Goal: Information Seeking & Learning: Learn about a topic

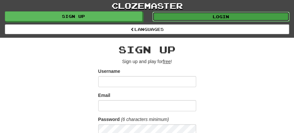
click at [222, 15] on link "Login" at bounding box center [220, 17] width 137 height 10
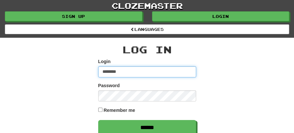
type input "********"
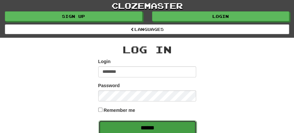
click at [141, 124] on input "******" at bounding box center [147, 128] width 98 height 15
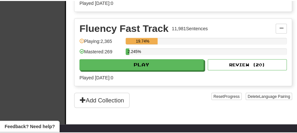
scroll to position [239, 0]
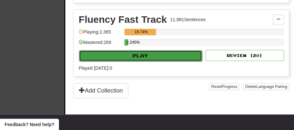
click at [142, 53] on button "Play" at bounding box center [140, 55] width 123 height 11
select select "**"
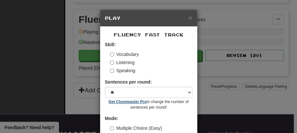
scroll to position [44, 0]
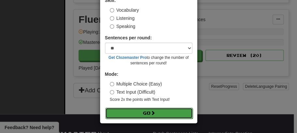
click at [135, 113] on button "Go" at bounding box center [148, 113] width 87 height 11
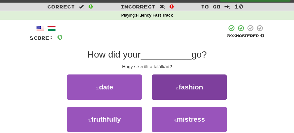
scroll to position [22, 0]
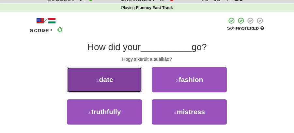
click at [115, 79] on button "1 . date" at bounding box center [104, 79] width 75 height 25
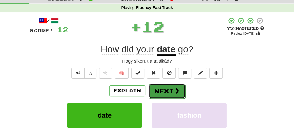
click at [154, 88] on button "Next" at bounding box center [167, 91] width 36 height 15
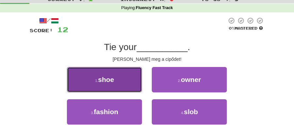
drag, startPoint x: 109, startPoint y: 87, endPoint x: 119, endPoint y: 87, distance: 10.1
click at [119, 87] on button "1 . shoe" at bounding box center [104, 79] width 75 height 25
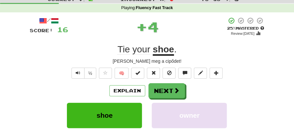
click at [172, 92] on button "Next" at bounding box center [166, 90] width 36 height 15
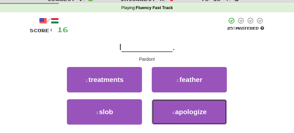
drag, startPoint x: 183, startPoint y: 113, endPoint x: 180, endPoint y: 99, distance: 14.3
click at [184, 111] on span "apologize" at bounding box center [191, 111] width 32 height 7
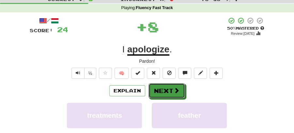
click at [177, 91] on span at bounding box center [176, 91] width 6 height 6
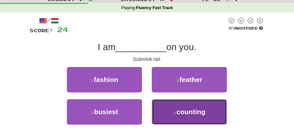
click at [177, 109] on span "counting" at bounding box center [190, 111] width 29 height 7
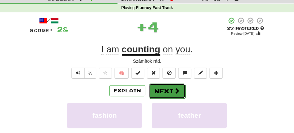
click at [165, 84] on button "Next" at bounding box center [167, 91] width 36 height 15
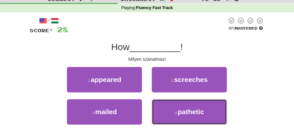
drag, startPoint x: 180, startPoint y: 112, endPoint x: 177, endPoint y: 100, distance: 12.7
click at [180, 110] on span "pathetic" at bounding box center [191, 111] width 26 height 7
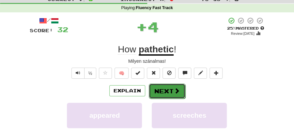
click at [169, 91] on button "Next" at bounding box center [167, 91] width 36 height 15
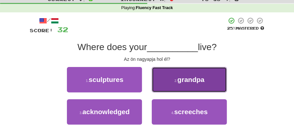
click at [180, 81] on span "grandpa" at bounding box center [190, 79] width 27 height 7
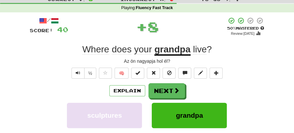
click at [157, 93] on button "Next" at bounding box center [166, 90] width 36 height 15
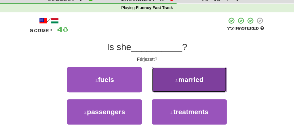
click at [187, 82] on span "married" at bounding box center [190, 79] width 25 height 7
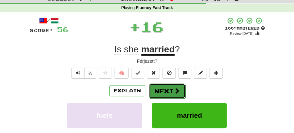
click at [163, 91] on button "Next" at bounding box center [167, 91] width 36 height 15
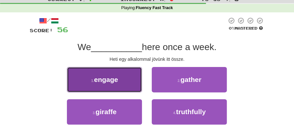
drag, startPoint x: 107, startPoint y: 85, endPoint x: 113, endPoint y: 86, distance: 6.3
click at [113, 86] on button "1 . engage" at bounding box center [104, 79] width 75 height 25
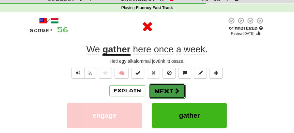
click at [163, 88] on button "Next" at bounding box center [167, 91] width 36 height 15
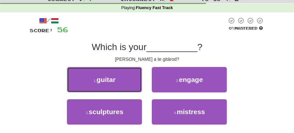
drag, startPoint x: 113, startPoint y: 81, endPoint x: 124, endPoint y: 82, distance: 10.4
click at [119, 81] on button "1 . guitar" at bounding box center [104, 79] width 75 height 25
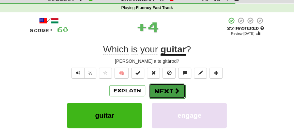
drag, startPoint x: 124, startPoint y: 82, endPoint x: 166, endPoint y: 88, distance: 42.5
click at [166, 88] on button "Next" at bounding box center [167, 91] width 36 height 15
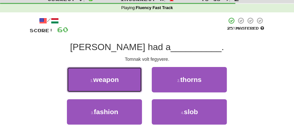
drag, startPoint x: 108, startPoint y: 81, endPoint x: 167, endPoint y: 82, distance: 59.3
click at [115, 81] on span "weapon" at bounding box center [105, 79] width 25 height 7
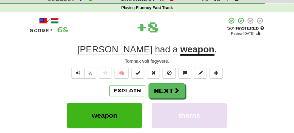
click at [168, 82] on div "/ Score: 68 + 8 50 % Mastered Review: 2025-08-26 Tom had a weapon . Tomnak volt…" at bounding box center [147, 109] width 235 height 185
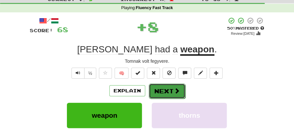
click at [162, 92] on button "Next" at bounding box center [167, 91] width 36 height 15
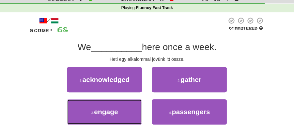
drag, startPoint x: 119, startPoint y: 113, endPoint x: 147, endPoint y: 99, distance: 30.9
click at [136, 107] on button "3 . engage" at bounding box center [104, 111] width 75 height 25
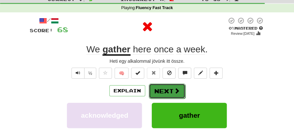
click at [172, 89] on button "Next" at bounding box center [167, 91] width 36 height 15
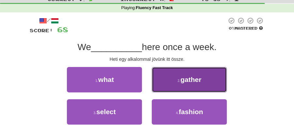
click at [191, 81] on span "gather" at bounding box center [190, 79] width 21 height 7
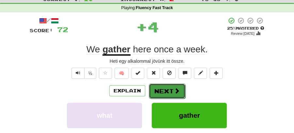
click at [159, 86] on button "Next" at bounding box center [167, 91] width 36 height 15
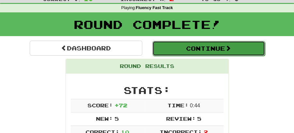
click at [197, 41] on button "Continue" at bounding box center [208, 48] width 112 height 15
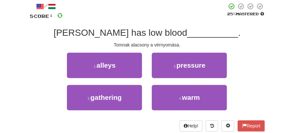
scroll to position [43, 0]
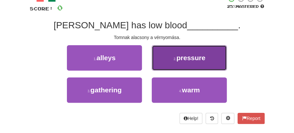
click at [180, 61] on span "pressure" at bounding box center [190, 57] width 29 height 7
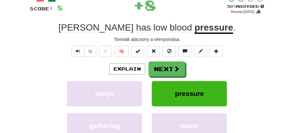
click at [158, 69] on button "Next" at bounding box center [166, 69] width 36 height 15
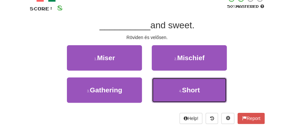
drag, startPoint x: 186, startPoint y: 91, endPoint x: 179, endPoint y: 76, distance: 16.6
click at [186, 91] on span "Short" at bounding box center [190, 89] width 18 height 7
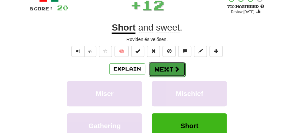
click at [168, 65] on button "Next" at bounding box center [167, 69] width 36 height 15
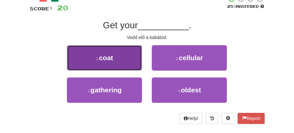
click at [116, 62] on button "1 . coat" at bounding box center [104, 57] width 75 height 25
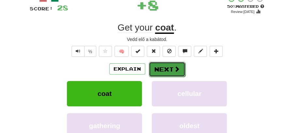
drag, startPoint x: 116, startPoint y: 62, endPoint x: 164, endPoint y: 68, distance: 48.2
click at [164, 68] on button "Next" at bounding box center [167, 69] width 36 height 15
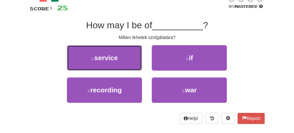
drag, startPoint x: 126, startPoint y: 57, endPoint x: 147, endPoint y: 61, distance: 21.1
click at [133, 58] on button "1 . service" at bounding box center [104, 57] width 75 height 25
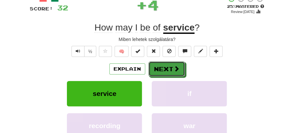
click at [156, 63] on button "Next" at bounding box center [166, 69] width 36 height 15
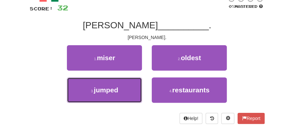
drag, startPoint x: 114, startPoint y: 91, endPoint x: 137, endPoint y: 79, distance: 26.1
click at [116, 89] on span "jumped" at bounding box center [106, 89] width 24 height 7
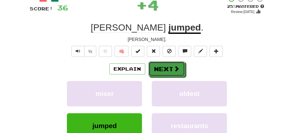
click at [160, 64] on button "Next" at bounding box center [166, 69] width 36 height 15
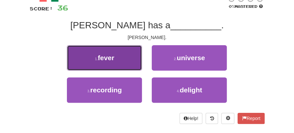
drag, startPoint x: 122, startPoint y: 62, endPoint x: 136, endPoint y: 66, distance: 13.7
click at [136, 66] on button "1 . fever" at bounding box center [104, 57] width 75 height 25
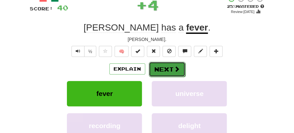
click at [158, 69] on button "Next" at bounding box center [167, 69] width 36 height 15
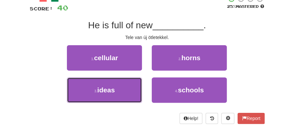
drag, startPoint x: 120, startPoint y: 92, endPoint x: 143, endPoint y: 78, distance: 26.9
click at [126, 90] on button "3 . ideas" at bounding box center [104, 90] width 75 height 25
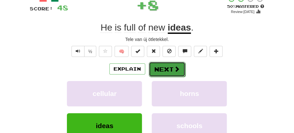
click at [155, 69] on button "Next" at bounding box center [167, 69] width 36 height 15
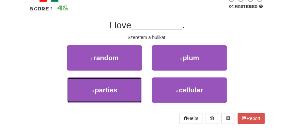
drag, startPoint x: 119, startPoint y: 89, endPoint x: 133, endPoint y: 79, distance: 17.5
click at [120, 88] on button "3 . parties" at bounding box center [104, 90] width 75 height 25
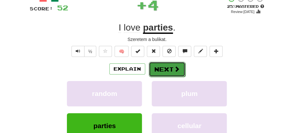
click at [154, 66] on button "Next" at bounding box center [167, 69] width 36 height 15
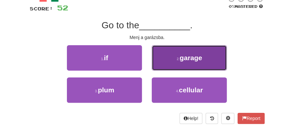
click at [181, 66] on button "2 . garage" at bounding box center [188, 57] width 75 height 25
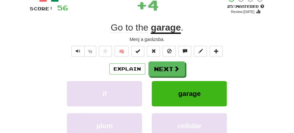
click at [166, 68] on button "Next" at bounding box center [166, 69] width 36 height 15
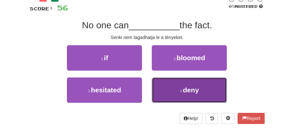
click at [174, 93] on button "4 . deny" at bounding box center [188, 90] width 75 height 25
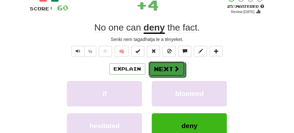
click at [165, 69] on button "Next" at bounding box center [166, 69] width 36 height 15
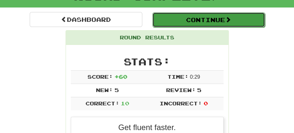
click at [194, 21] on button "Continue" at bounding box center [208, 19] width 112 height 15
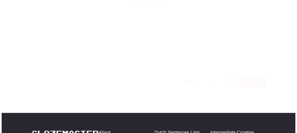
scroll to position [50, 0]
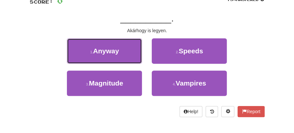
drag, startPoint x: 127, startPoint y: 49, endPoint x: 145, endPoint y: 52, distance: 17.8
click at [135, 50] on button "1 . Anyway" at bounding box center [104, 50] width 75 height 25
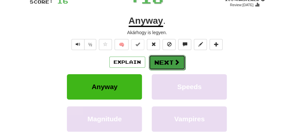
click at [167, 57] on button "Next" at bounding box center [167, 62] width 36 height 15
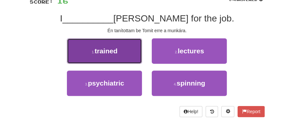
drag, startPoint x: 99, startPoint y: 52, endPoint x: 110, endPoint y: 53, distance: 11.8
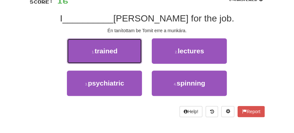
click at [105, 52] on span "trained" at bounding box center [105, 50] width 23 height 7
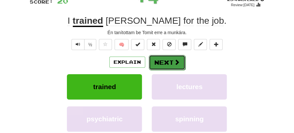
click at [160, 58] on button "Next" at bounding box center [167, 62] width 36 height 15
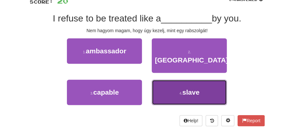
click at [189, 80] on button "4 . slave" at bounding box center [188, 92] width 75 height 25
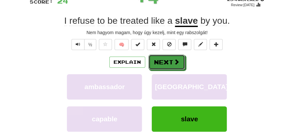
click at [163, 60] on button "Next" at bounding box center [166, 62] width 36 height 15
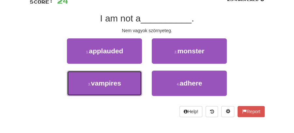
drag, startPoint x: 132, startPoint y: 83, endPoint x: 161, endPoint y: 64, distance: 34.4
click at [144, 76] on div "3 . vampires" at bounding box center [104, 87] width 85 height 32
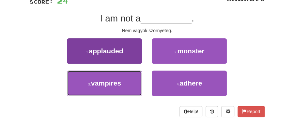
drag, startPoint x: 94, startPoint y: 88, endPoint x: 138, endPoint y: 75, distance: 45.7
click at [104, 87] on button "3 . vampires" at bounding box center [104, 83] width 75 height 25
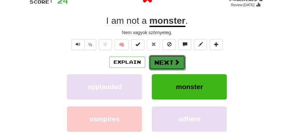
click at [157, 64] on button "Next" at bounding box center [167, 62] width 36 height 15
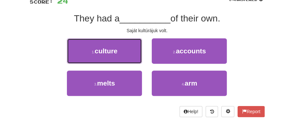
drag, startPoint x: 118, startPoint y: 52, endPoint x: 131, endPoint y: 54, distance: 13.5
click at [122, 53] on button "1 . culture" at bounding box center [104, 50] width 75 height 25
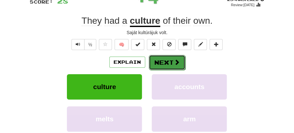
click at [175, 61] on span at bounding box center [177, 62] width 6 height 6
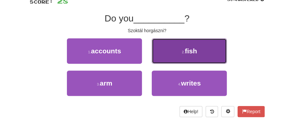
click at [188, 53] on span "fish" at bounding box center [190, 50] width 12 height 7
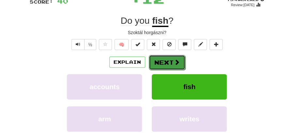
click at [171, 58] on button "Next" at bounding box center [167, 62] width 36 height 15
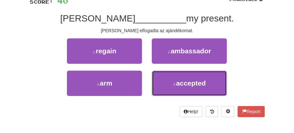
drag, startPoint x: 189, startPoint y: 83, endPoint x: 180, endPoint y: 71, distance: 15.1
click at [189, 83] on span "accepted" at bounding box center [191, 82] width 30 height 7
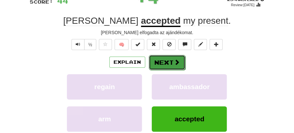
click at [168, 65] on button "Next" at bounding box center [167, 62] width 36 height 15
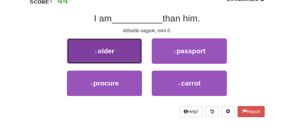
drag, startPoint x: 122, startPoint y: 54, endPoint x: 134, endPoint y: 55, distance: 12.4
click at [134, 55] on button "1 . older" at bounding box center [104, 50] width 75 height 25
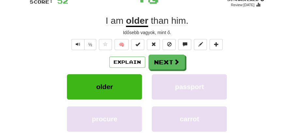
click at [175, 60] on span at bounding box center [176, 62] width 6 height 6
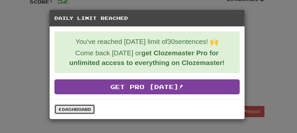
drag, startPoint x: 85, startPoint y: 109, endPoint x: 138, endPoint y: 84, distance: 58.6
click at [85, 108] on link "Dashboard" at bounding box center [74, 110] width 40 height 10
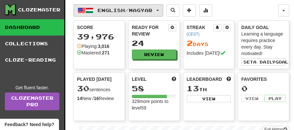
click at [163, 9] on button "English / Magyar" at bounding box center [118, 10] width 90 height 12
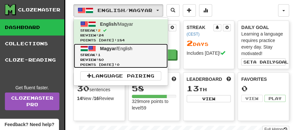
click at [109, 51] on link "Magyar / English Streak: 1 Review: 80 Points today: 0" at bounding box center [121, 56] width 94 height 24
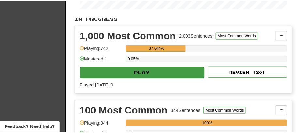
scroll to position [152, 0]
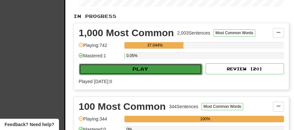
click at [139, 66] on button "Play" at bounding box center [140, 69] width 123 height 11
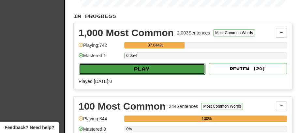
select select "**"
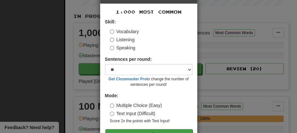
scroll to position [44, 0]
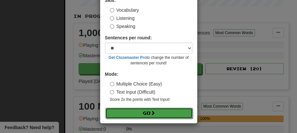
click at [141, 114] on button "Go" at bounding box center [148, 113] width 87 height 11
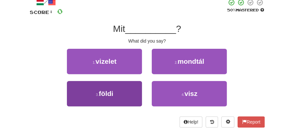
scroll to position [43, 0]
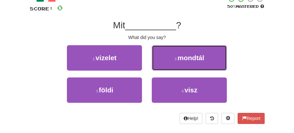
click at [190, 59] on span "mondtál" at bounding box center [190, 57] width 27 height 7
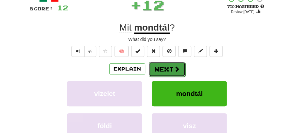
click at [168, 65] on button "Next" at bounding box center [167, 69] width 36 height 15
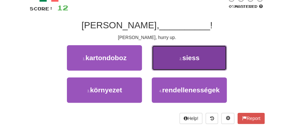
click at [188, 60] on span "siess" at bounding box center [190, 57] width 17 height 7
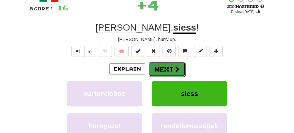
click at [169, 63] on button "Next" at bounding box center [167, 69] width 36 height 15
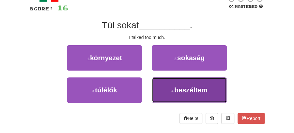
click at [184, 90] on span "beszéltem" at bounding box center [190, 89] width 33 height 7
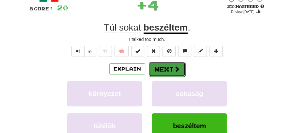
click at [167, 71] on button "Next" at bounding box center [167, 69] width 36 height 15
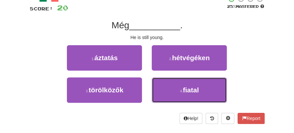
click at [181, 84] on button "4 . fiatal" at bounding box center [188, 90] width 75 height 25
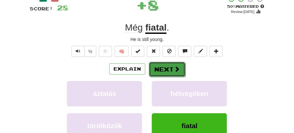
click at [175, 71] on span at bounding box center [177, 69] width 6 height 6
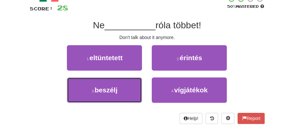
drag, startPoint x: 121, startPoint y: 88, endPoint x: 154, endPoint y: 76, distance: 35.7
click at [128, 88] on button "3 . beszélj" at bounding box center [104, 90] width 75 height 25
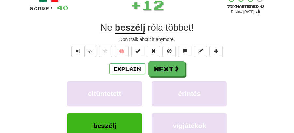
click at [162, 72] on button "Next" at bounding box center [166, 69] width 36 height 15
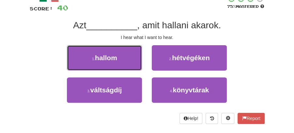
drag, startPoint x: 126, startPoint y: 58, endPoint x: 150, endPoint y: 61, distance: 24.6
click at [134, 59] on button "1 . hallom" at bounding box center [104, 57] width 75 height 25
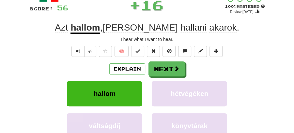
click at [165, 65] on button "Next" at bounding box center [166, 69] width 36 height 15
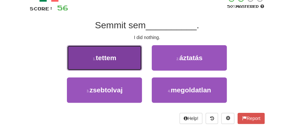
drag, startPoint x: 111, startPoint y: 63, endPoint x: 129, endPoint y: 65, distance: 17.8
click at [129, 65] on button "1 . tettem" at bounding box center [104, 57] width 75 height 25
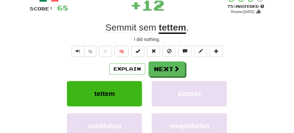
click at [176, 72] on button "Next" at bounding box center [166, 69] width 36 height 15
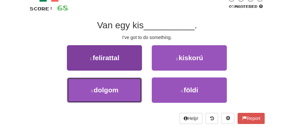
click at [141, 94] on button "3 . dolgom" at bounding box center [104, 90] width 75 height 25
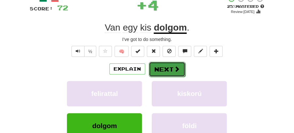
click at [163, 70] on button "Next" at bounding box center [167, 69] width 36 height 15
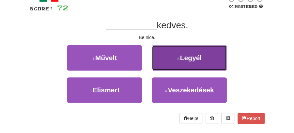
click at [173, 59] on button "2 . Legyél" at bounding box center [188, 57] width 75 height 25
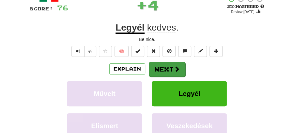
click at [165, 62] on div "/ Score: 76 + 4 25 % Mastered Review: 2025-08-17 Legyél kedves . Be nice. ½ 🧠 E…" at bounding box center [147, 87] width 235 height 185
click at [163, 63] on button "Next" at bounding box center [167, 69] width 36 height 15
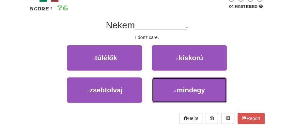
drag, startPoint x: 178, startPoint y: 95, endPoint x: 174, endPoint y: 76, distance: 19.2
click at [178, 92] on button "4 . mindegy" at bounding box center [188, 90] width 75 height 25
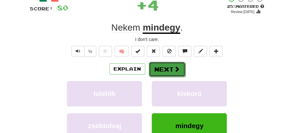
click at [168, 68] on button "Next" at bounding box center [167, 69] width 36 height 15
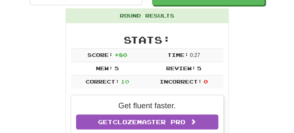
scroll to position [7, 0]
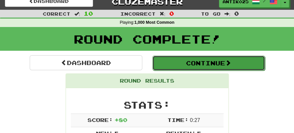
click at [199, 62] on button "Continue" at bounding box center [208, 63] width 112 height 15
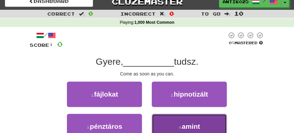
drag, startPoint x: 171, startPoint y: 124, endPoint x: 167, endPoint y: 113, distance: 11.4
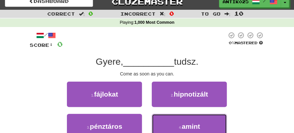
click at [171, 124] on button "4 . amint" at bounding box center [188, 126] width 75 height 25
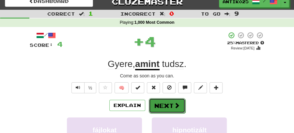
click at [166, 108] on button "Next" at bounding box center [167, 105] width 36 height 15
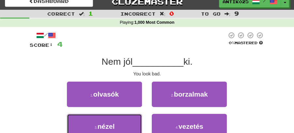
drag, startPoint x: 121, startPoint y: 122, endPoint x: 142, endPoint y: 113, distance: 23.5
click at [125, 121] on button "3 . nézel" at bounding box center [104, 126] width 75 height 25
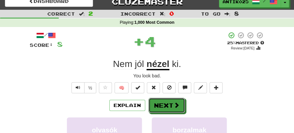
click at [160, 98] on button "Next" at bounding box center [166, 105] width 36 height 15
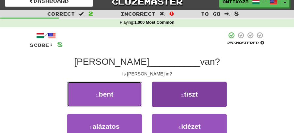
drag, startPoint x: 119, startPoint y: 93, endPoint x: 156, endPoint y: 104, distance: 38.6
click at [151, 103] on div "1 . bent 2 . tiszt" at bounding box center [147, 98] width 254 height 32
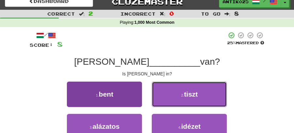
drag, startPoint x: 156, startPoint y: 104, endPoint x: 122, endPoint y: 100, distance: 33.7
click at [122, 100] on div "1 . bent 2 . tiszt" at bounding box center [147, 98] width 254 height 32
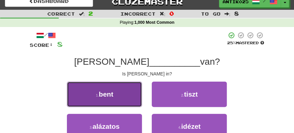
click at [121, 99] on button "1 . bent" at bounding box center [104, 94] width 75 height 25
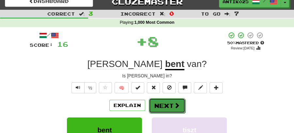
click at [172, 106] on button "Next" at bounding box center [167, 105] width 36 height 15
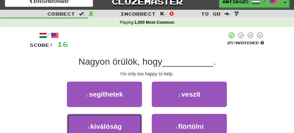
drag, startPoint x: 125, startPoint y: 126, endPoint x: 145, endPoint y: 113, distance: 23.7
click at [137, 119] on button "3 . kiválóság" at bounding box center [104, 126] width 75 height 25
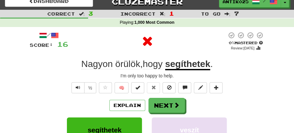
click at [152, 103] on button "Next" at bounding box center [166, 105] width 36 height 15
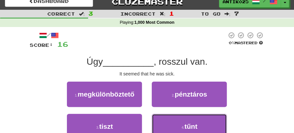
drag, startPoint x: 179, startPoint y: 124, endPoint x: 177, endPoint y: 115, distance: 8.9
click at [179, 122] on button "4 . tűnt" at bounding box center [188, 126] width 75 height 25
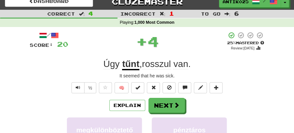
click at [170, 104] on button "Next" at bounding box center [166, 105] width 36 height 15
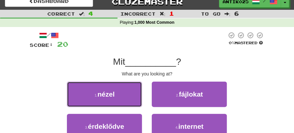
drag, startPoint x: 126, startPoint y: 96, endPoint x: 135, endPoint y: 97, distance: 8.9
click at [132, 96] on button "1 . nézel" at bounding box center [104, 94] width 75 height 25
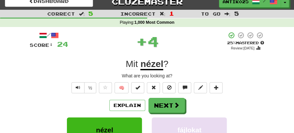
click at [155, 100] on button "Next" at bounding box center [166, 105] width 36 height 15
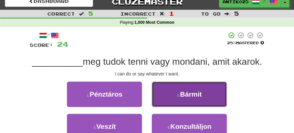
click at [181, 96] on span "Bármit" at bounding box center [191, 94] width 22 height 7
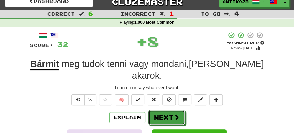
click at [164, 110] on button "Next" at bounding box center [166, 117] width 36 height 15
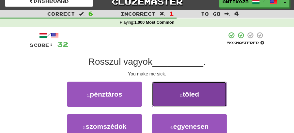
click at [180, 97] on button "2 . tőled" at bounding box center [188, 94] width 75 height 25
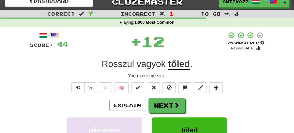
click at [169, 102] on button "Next" at bounding box center [166, 105] width 36 height 15
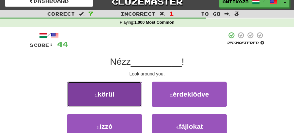
click at [123, 101] on button "1 . körül" at bounding box center [104, 94] width 75 height 25
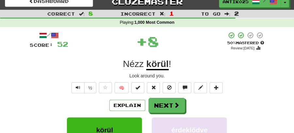
click at [153, 104] on button "Next" at bounding box center [166, 105] width 36 height 15
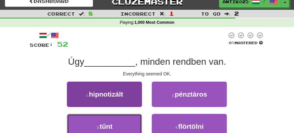
click at [129, 121] on button "3 . tűnt" at bounding box center [104, 126] width 75 height 25
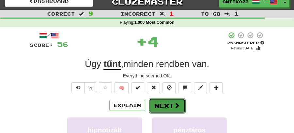
click at [165, 104] on button "Next" at bounding box center [167, 105] width 36 height 15
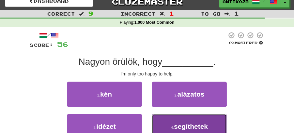
drag, startPoint x: 181, startPoint y: 125, endPoint x: 181, endPoint y: 121, distance: 4.2
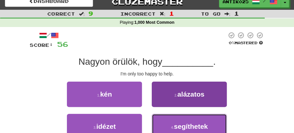
click at [182, 125] on span "segíthetek" at bounding box center [191, 126] width 34 height 7
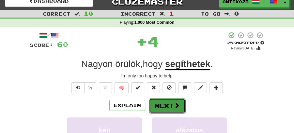
click at [175, 104] on span at bounding box center [177, 106] width 6 height 6
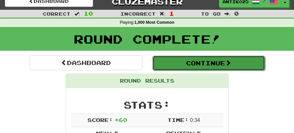
click at [171, 61] on button "Continue" at bounding box center [208, 63] width 112 height 15
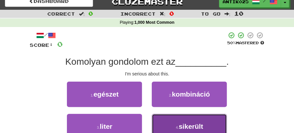
click at [188, 123] on span "sikerült" at bounding box center [190, 126] width 24 height 7
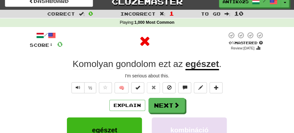
click at [170, 108] on button "Next" at bounding box center [166, 105] width 36 height 15
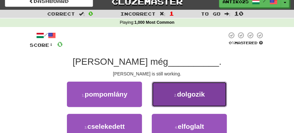
click at [180, 97] on span "dolgozik" at bounding box center [191, 94] width 28 height 7
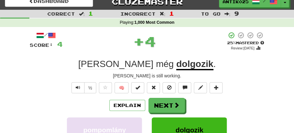
click at [167, 100] on button "Next" at bounding box center [166, 105] width 36 height 15
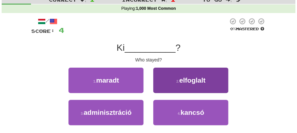
scroll to position [29, 0]
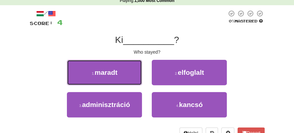
drag, startPoint x: 95, startPoint y: 71, endPoint x: 125, endPoint y: 75, distance: 30.2
click at [119, 75] on button "1 . maradt" at bounding box center [104, 72] width 75 height 25
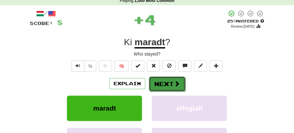
click at [167, 83] on button "Next" at bounding box center [167, 84] width 36 height 15
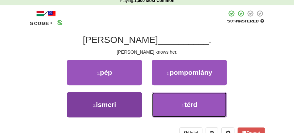
drag, startPoint x: 192, startPoint y: 105, endPoint x: 119, endPoint y: 102, distance: 72.7
click at [131, 108] on div "3 . ismeri 4 . térd" at bounding box center [147, 108] width 254 height 32
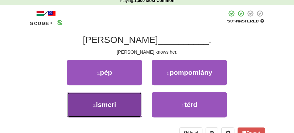
click at [119, 102] on button "3 . ismeri" at bounding box center [104, 104] width 75 height 25
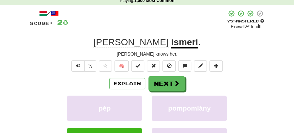
click at [232, 84] on div "Explain Next" at bounding box center [147, 83] width 235 height 15
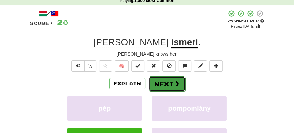
click at [156, 79] on button "Next" at bounding box center [167, 84] width 36 height 15
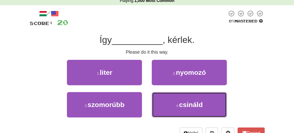
drag, startPoint x: 188, startPoint y: 100, endPoint x: 179, endPoint y: 91, distance: 12.9
click at [188, 100] on button "4 . csináld" at bounding box center [188, 104] width 75 height 25
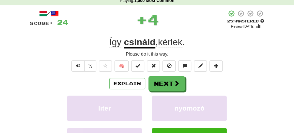
click at [172, 87] on button "Next" at bounding box center [166, 83] width 36 height 15
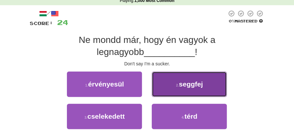
click at [193, 90] on button "2 . seggfej" at bounding box center [188, 84] width 75 height 25
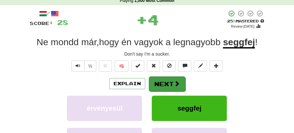
drag, startPoint x: 162, startPoint y: 92, endPoint x: 154, endPoint y: 82, distance: 13.2
click at [162, 92] on div "Explain Next érvényesül seggfej cselekedett térd Learn more: érvényesül seggfej…" at bounding box center [147, 123] width 235 height 94
click at [169, 79] on button "Next" at bounding box center [167, 84] width 36 height 15
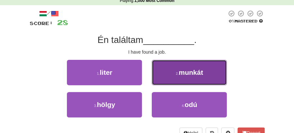
click at [178, 73] on small "2 ." at bounding box center [177, 74] width 3 height 4
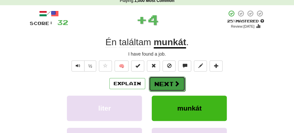
click at [175, 78] on button "Next" at bounding box center [167, 84] width 36 height 15
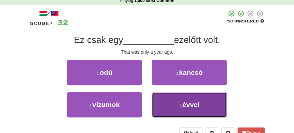
click at [187, 109] on button "4 . évvel" at bounding box center [188, 104] width 75 height 25
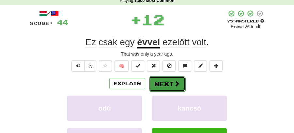
click at [180, 85] on button "Next" at bounding box center [167, 84] width 36 height 15
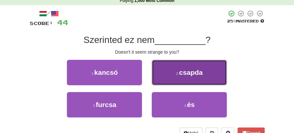
click at [180, 78] on button "2 . csapda" at bounding box center [188, 72] width 75 height 25
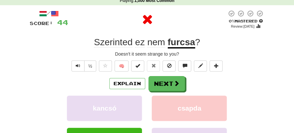
click at [176, 78] on button "Next" at bounding box center [166, 83] width 36 height 15
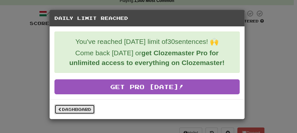
click at [81, 109] on link "Dashboard" at bounding box center [74, 110] width 40 height 10
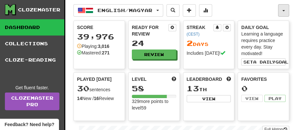
click at [284, 8] on button "button" at bounding box center [283, 10] width 11 height 12
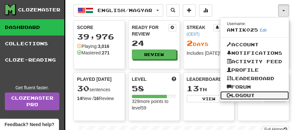
click at [239, 95] on link "Logout" at bounding box center [254, 95] width 68 height 8
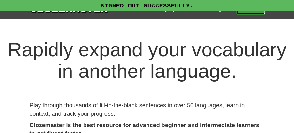
click at [250, 13] on link "Play" at bounding box center [250, 9] width 29 height 11
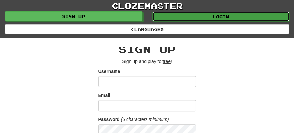
click at [220, 15] on link "Login" at bounding box center [220, 17] width 137 height 10
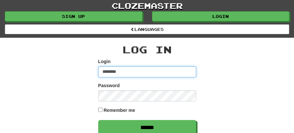
type input "********"
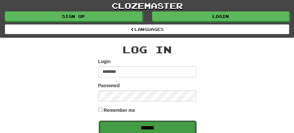
click at [146, 125] on input "******" at bounding box center [147, 128] width 98 height 15
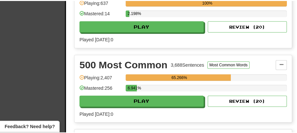
scroll to position [217, 0]
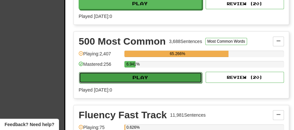
click at [158, 73] on button "Play" at bounding box center [140, 77] width 123 height 11
select select "**"
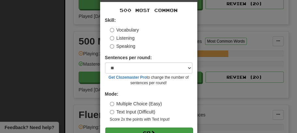
scroll to position [44, 0]
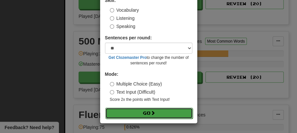
click at [149, 114] on button "Go" at bounding box center [148, 113] width 87 height 11
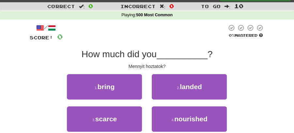
scroll to position [22, 0]
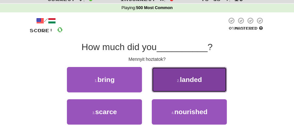
click at [179, 80] on small "2 ." at bounding box center [178, 81] width 3 height 4
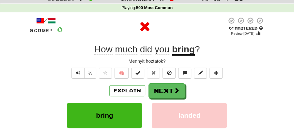
click at [160, 91] on button "Next" at bounding box center [166, 90] width 36 height 15
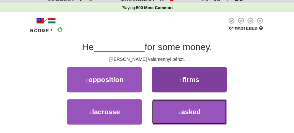
drag, startPoint x: 181, startPoint y: 112, endPoint x: 178, endPoint y: 105, distance: 8.0
click at [181, 110] on button "4 . asked" at bounding box center [188, 111] width 75 height 25
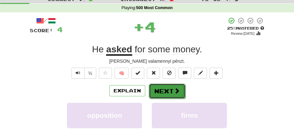
click at [168, 92] on button "Next" at bounding box center [167, 91] width 36 height 15
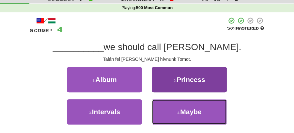
drag, startPoint x: 199, startPoint y: 114, endPoint x: 195, endPoint y: 110, distance: 5.1
click at [199, 114] on span "Maybe" at bounding box center [190, 111] width 21 height 7
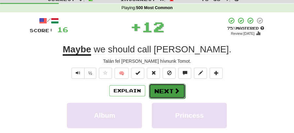
click at [180, 91] on button "Next" at bounding box center [167, 91] width 36 height 15
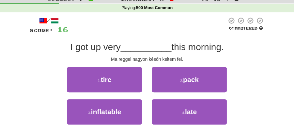
drag, startPoint x: 253, startPoint y: 76, endPoint x: 245, endPoint y: 76, distance: 7.8
click at [253, 76] on div "1 . tire 2 . pack" at bounding box center [147, 83] width 254 height 32
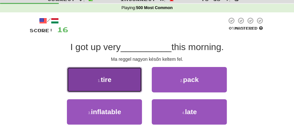
drag, startPoint x: 122, startPoint y: 81, endPoint x: 140, endPoint y: 83, distance: 18.7
click at [140, 83] on button "1 . tire" at bounding box center [104, 79] width 75 height 25
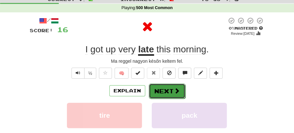
click at [162, 88] on button "Next" at bounding box center [167, 91] width 36 height 15
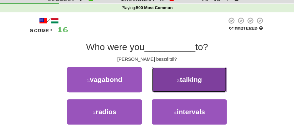
click at [187, 82] on span "talking" at bounding box center [191, 79] width 22 height 7
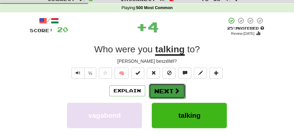
drag, startPoint x: 187, startPoint y: 82, endPoint x: 170, endPoint y: 87, distance: 17.7
click at [170, 87] on button "Next" at bounding box center [167, 91] width 36 height 15
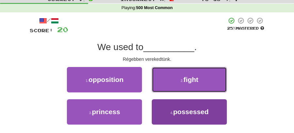
drag, startPoint x: 192, startPoint y: 83, endPoint x: 184, endPoint y: 118, distance: 35.3
click at [172, 122] on div "1 . opposition 2 . fight 3 . princess 4 . possessed" at bounding box center [147, 99] width 244 height 65
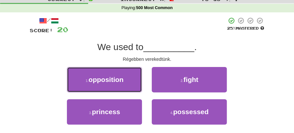
drag, startPoint x: 117, startPoint y: 82, endPoint x: 0, endPoint y: 89, distance: 117.5
click at [0, 89] on div "Correct : 3 Incorrect : 2 To go : 7 Playing : 500 Most Common / Score: 20 25 % …" at bounding box center [147, 75] width 294 height 160
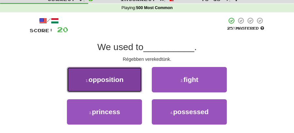
drag, startPoint x: 108, startPoint y: 80, endPoint x: 137, endPoint y: 86, distance: 28.9
click at [137, 86] on button "1 . opposition" at bounding box center [104, 79] width 75 height 25
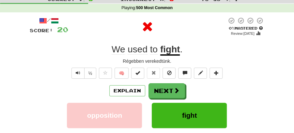
click at [185, 92] on div "Explain Next" at bounding box center [147, 90] width 235 height 15
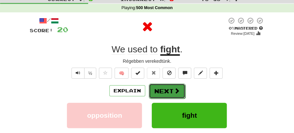
click at [175, 92] on span at bounding box center [177, 91] width 6 height 6
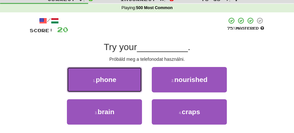
click at [117, 82] on button "1 . phone" at bounding box center [104, 79] width 75 height 25
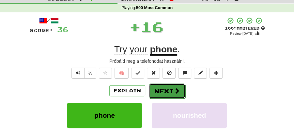
click at [174, 88] on span at bounding box center [177, 91] width 6 height 6
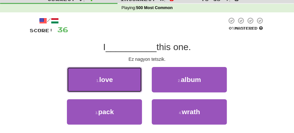
drag, startPoint x: 118, startPoint y: 82, endPoint x: 162, endPoint y: 82, distance: 44.0
click at [135, 82] on button "1 . love" at bounding box center [104, 79] width 75 height 25
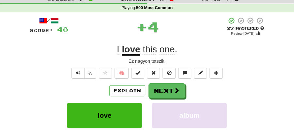
click at [162, 82] on div "/ Score: 40 + 4 25 % Mastered Review: 2025-08-17 I love this one . Ez nagyon te…" at bounding box center [147, 109] width 235 height 185
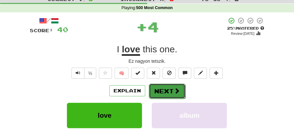
click at [159, 92] on button "Next" at bounding box center [167, 91] width 36 height 15
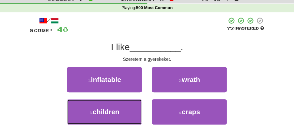
drag, startPoint x: 94, startPoint y: 112, endPoint x: 147, endPoint y: 98, distance: 53.8
click at [113, 110] on span "children" at bounding box center [106, 111] width 27 height 7
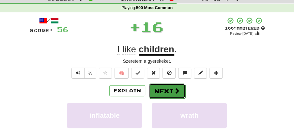
drag, startPoint x: 147, startPoint y: 98, endPoint x: 158, endPoint y: 90, distance: 14.7
click at [158, 90] on button "Next" at bounding box center [167, 91] width 36 height 15
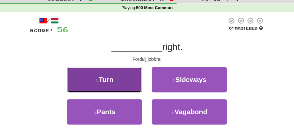
drag, startPoint x: 124, startPoint y: 85, endPoint x: 136, endPoint y: 86, distance: 12.1
click at [136, 86] on button "1 . Turn" at bounding box center [104, 79] width 75 height 25
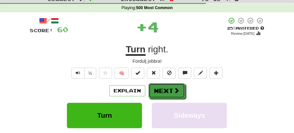
click at [162, 86] on button "Next" at bounding box center [166, 90] width 36 height 15
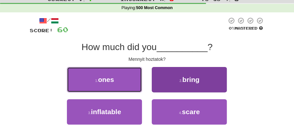
drag, startPoint x: 120, startPoint y: 83, endPoint x: 174, endPoint y: 87, distance: 53.5
click at [157, 84] on div "1 . ones 2 . bring" at bounding box center [147, 83] width 254 height 32
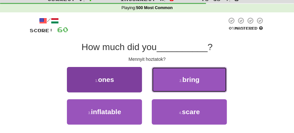
drag, startPoint x: 176, startPoint y: 87, endPoint x: 116, endPoint y: 87, distance: 59.3
click at [117, 88] on div "1 . ones 2 . bring" at bounding box center [147, 83] width 254 height 32
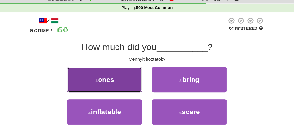
click at [116, 86] on button "1 . ones" at bounding box center [104, 79] width 75 height 25
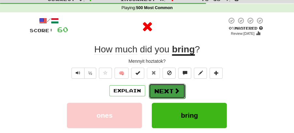
drag, startPoint x: 116, startPoint y: 86, endPoint x: 169, endPoint y: 92, distance: 53.4
click at [169, 92] on button "Next" at bounding box center [167, 91] width 36 height 15
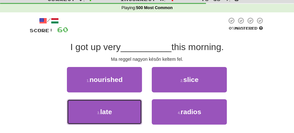
drag, startPoint x: 121, startPoint y: 108, endPoint x: 153, endPoint y: 98, distance: 34.2
click at [128, 108] on button "3 . late" at bounding box center [104, 111] width 75 height 25
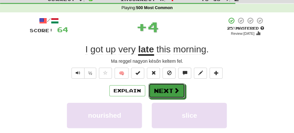
click at [166, 86] on button "Next" at bounding box center [166, 90] width 36 height 15
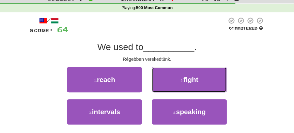
drag, startPoint x: 186, startPoint y: 80, endPoint x: 180, endPoint y: 82, distance: 5.6
click at [185, 81] on span "fight" at bounding box center [190, 79] width 15 height 7
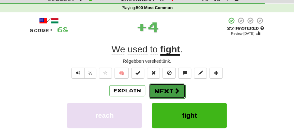
click at [160, 86] on button "Next" at bounding box center [167, 91] width 36 height 15
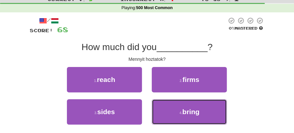
drag, startPoint x: 200, startPoint y: 116, endPoint x: 179, endPoint y: 99, distance: 27.2
click at [196, 110] on button "4 . bring" at bounding box center [188, 111] width 75 height 25
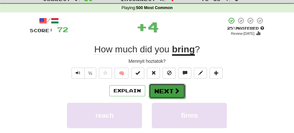
drag, startPoint x: 173, startPoint y: 92, endPoint x: 135, endPoint y: 61, distance: 49.4
click at [173, 92] on span at bounding box center [176, 91] width 6 height 6
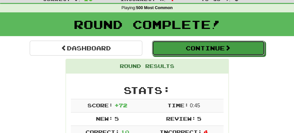
click at [177, 48] on button "Continue" at bounding box center [208, 48] width 112 height 15
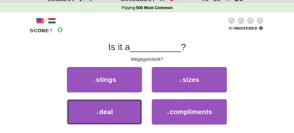
drag, startPoint x: 124, startPoint y: 109, endPoint x: 148, endPoint y: 98, distance: 26.1
click at [133, 106] on button "3 . deal" at bounding box center [104, 111] width 75 height 25
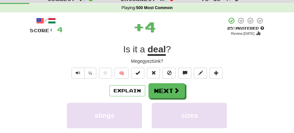
click at [168, 82] on div "/ Score: 4 + 4 25 % Mastered Review: 2025-08-17 Is it a deal ? Megegyeztünk? ½ …" at bounding box center [147, 109] width 235 height 185
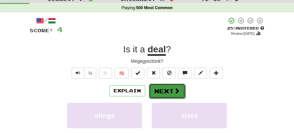
click at [164, 93] on button "Next" at bounding box center [167, 91] width 36 height 15
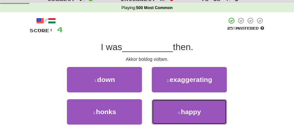
drag, startPoint x: 189, startPoint y: 112, endPoint x: 181, endPoint y: 99, distance: 15.4
click at [190, 111] on span "happy" at bounding box center [190, 111] width 20 height 7
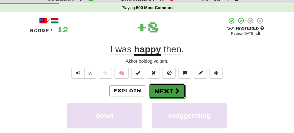
click at [175, 92] on span at bounding box center [177, 91] width 6 height 6
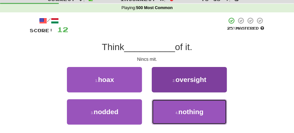
drag, startPoint x: 187, startPoint y: 115, endPoint x: 185, endPoint y: 109, distance: 6.2
click at [186, 111] on span "nothing" at bounding box center [190, 111] width 25 height 7
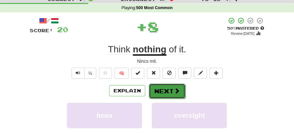
click at [171, 87] on button "Next" at bounding box center [167, 91] width 36 height 15
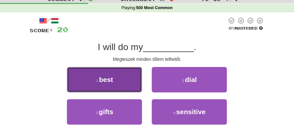
drag, startPoint x: 112, startPoint y: 81, endPoint x: 134, endPoint y: 84, distance: 21.7
click at [134, 84] on button "1 . best" at bounding box center [104, 79] width 75 height 25
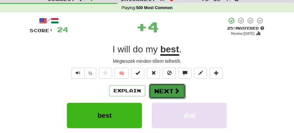
click at [164, 89] on button "Next" at bounding box center [167, 91] width 36 height 15
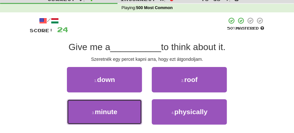
drag, startPoint x: 133, startPoint y: 113, endPoint x: 164, endPoint y: 98, distance: 34.0
click at [137, 113] on button "3 . minute" at bounding box center [104, 111] width 75 height 25
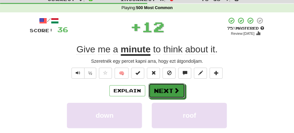
drag, startPoint x: 167, startPoint y: 93, endPoint x: 136, endPoint y: 53, distance: 50.7
click at [167, 92] on button "Next" at bounding box center [166, 90] width 36 height 15
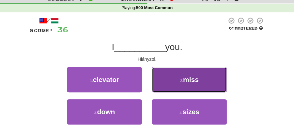
click at [186, 85] on button "2 . miss" at bounding box center [188, 79] width 75 height 25
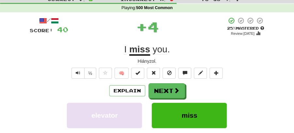
click at [165, 87] on button "Next" at bounding box center [166, 90] width 36 height 15
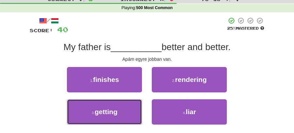
drag, startPoint x: 130, startPoint y: 113, endPoint x: 163, endPoint y: 100, distance: 35.0
click at [138, 111] on button "3 . getting" at bounding box center [104, 111] width 75 height 25
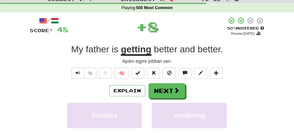
click at [171, 87] on button "Next" at bounding box center [166, 90] width 36 height 15
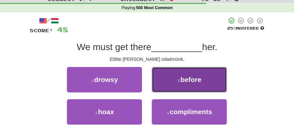
click at [190, 82] on span "before" at bounding box center [190, 79] width 21 height 7
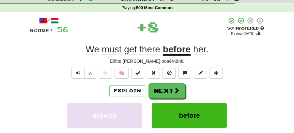
click at [167, 82] on div "/ Score: 56 + 8 50 % Mastered Review: 2025-08-26 We must get there before her .…" at bounding box center [147, 109] width 235 height 185
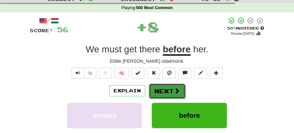
click at [164, 87] on button "Next" at bounding box center [167, 91] width 36 height 15
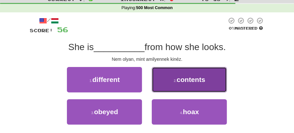
click at [196, 80] on span "contents" at bounding box center [190, 79] width 29 height 7
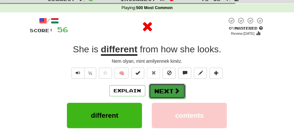
click at [168, 84] on button "Next" at bounding box center [167, 91] width 36 height 15
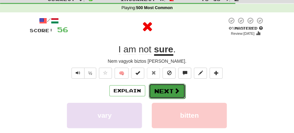
click at [167, 89] on button "Next" at bounding box center [167, 91] width 36 height 15
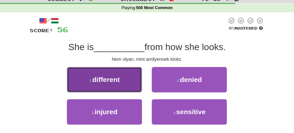
drag, startPoint x: 119, startPoint y: 84, endPoint x: 132, endPoint y: 84, distance: 13.0
click at [132, 84] on button "1 . different" at bounding box center [104, 79] width 75 height 25
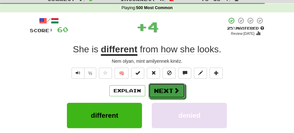
drag, startPoint x: 132, startPoint y: 84, endPoint x: 155, endPoint y: 63, distance: 30.9
click at [167, 88] on button "Next" at bounding box center [166, 90] width 36 height 15
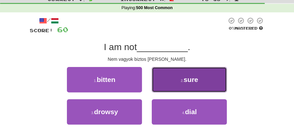
click at [200, 84] on button "2 . sure" at bounding box center [188, 79] width 75 height 25
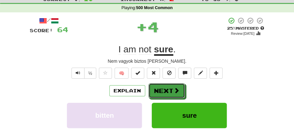
click at [167, 84] on button "Next" at bounding box center [166, 90] width 36 height 15
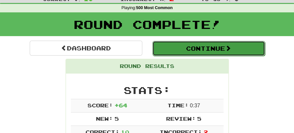
click at [195, 48] on button "Continue" at bounding box center [208, 48] width 112 height 15
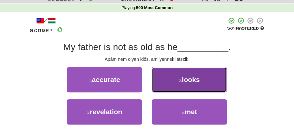
click at [181, 85] on button "2 . looks" at bounding box center [188, 79] width 75 height 25
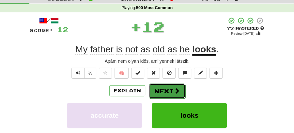
click at [157, 88] on button "Next" at bounding box center [167, 91] width 36 height 15
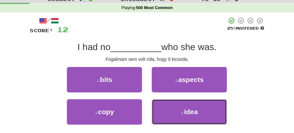
drag, startPoint x: 184, startPoint y: 110, endPoint x: 179, endPoint y: 101, distance: 10.4
click at [182, 108] on button "4 . idea" at bounding box center [188, 111] width 75 height 25
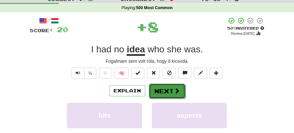
click at [169, 88] on button "Next" at bounding box center [167, 91] width 36 height 15
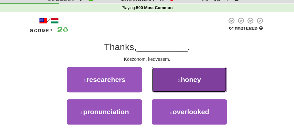
click at [198, 80] on span "honey" at bounding box center [190, 79] width 20 height 7
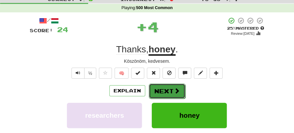
click at [170, 90] on button "Next" at bounding box center [167, 91] width 36 height 15
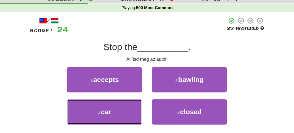
drag, startPoint x: 120, startPoint y: 110, endPoint x: 150, endPoint y: 98, distance: 32.1
click at [128, 106] on button "3 . car" at bounding box center [104, 111] width 75 height 25
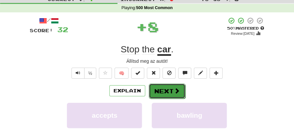
click at [165, 89] on button "Next" at bounding box center [167, 91] width 36 height 15
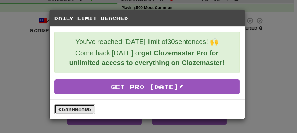
click at [79, 108] on link "Dashboard" at bounding box center [74, 110] width 40 height 10
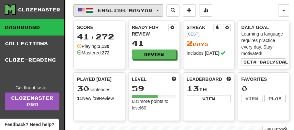
click at [162, 12] on button "English / Magyar" at bounding box center [118, 10] width 90 height 12
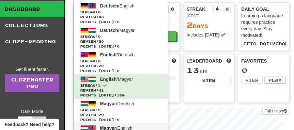
scroll to position [43, 0]
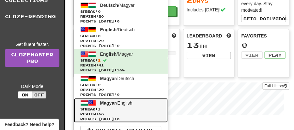
click at [113, 104] on span "Magyar" at bounding box center [108, 102] width 16 height 5
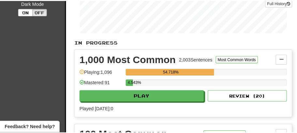
scroll to position [152, 0]
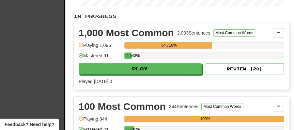
click at [162, 60] on div "4.543%" at bounding box center [203, 57] width 159 height 11
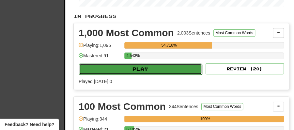
click at [152, 66] on button "Play" at bounding box center [140, 69] width 123 height 11
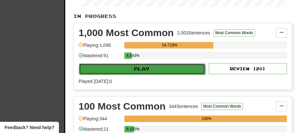
select select "**"
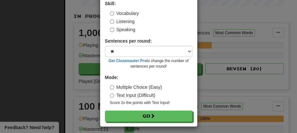
scroll to position [44, 0]
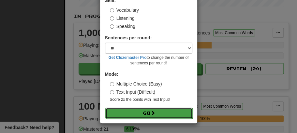
click at [147, 115] on button "Go" at bounding box center [148, 113] width 87 height 11
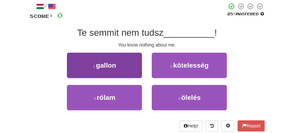
scroll to position [43, 0]
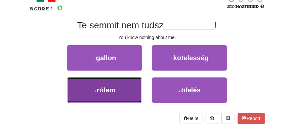
drag, startPoint x: 126, startPoint y: 92, endPoint x: 137, endPoint y: 88, distance: 11.4
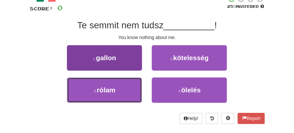
click at [127, 92] on button "3 . rólam" at bounding box center [104, 90] width 75 height 25
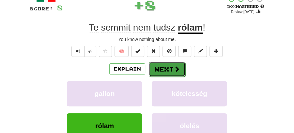
click at [167, 67] on button "Next" at bounding box center [167, 69] width 36 height 15
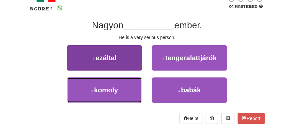
click at [122, 93] on button "3 . komoly" at bounding box center [104, 90] width 75 height 25
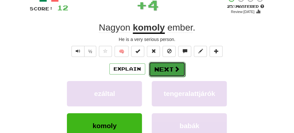
drag, startPoint x: 169, startPoint y: 68, endPoint x: 165, endPoint y: 69, distance: 4.0
click at [165, 69] on button "Next" at bounding box center [167, 69] width 36 height 15
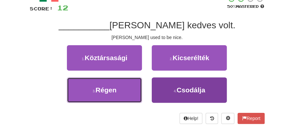
drag, startPoint x: 126, startPoint y: 89, endPoint x: 166, endPoint y: 81, distance: 41.1
click at [147, 86] on div "3 . Régen 4 . Csodálja" at bounding box center [147, 94] width 254 height 32
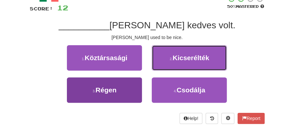
drag, startPoint x: 177, startPoint y: 63, endPoint x: 122, endPoint y: 89, distance: 60.6
click at [125, 90] on div "1 . Köztársasági 2 . Kicserélték 3 . Régen 4 . Csodálja" at bounding box center [147, 77] width 244 height 65
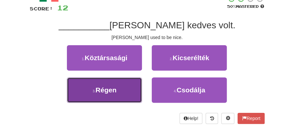
click at [109, 85] on button "3 . Régen" at bounding box center [104, 90] width 75 height 25
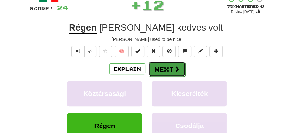
click at [166, 67] on button "Next" at bounding box center [167, 69] width 36 height 15
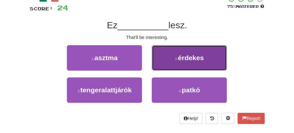
click at [180, 53] on button "2 . érdekes" at bounding box center [188, 57] width 75 height 25
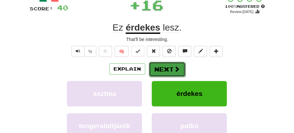
click at [156, 63] on button "Next" at bounding box center [167, 69] width 36 height 15
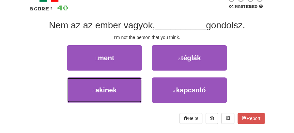
drag, startPoint x: 120, startPoint y: 91, endPoint x: 153, endPoint y: 77, distance: 35.9
click at [129, 87] on button "3 . akinek" at bounding box center [104, 90] width 75 height 25
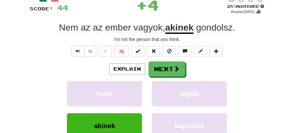
click at [158, 71] on button "Next" at bounding box center [166, 69] width 36 height 15
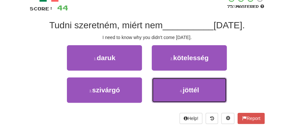
drag, startPoint x: 193, startPoint y: 88, endPoint x: 183, endPoint y: 79, distance: 12.9
click at [191, 85] on button "4 . jöttél" at bounding box center [188, 90] width 75 height 25
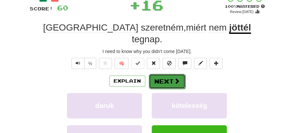
drag, startPoint x: 183, startPoint y: 79, endPoint x: 171, endPoint y: 72, distance: 14.4
click at [171, 74] on button "Next" at bounding box center [167, 81] width 36 height 15
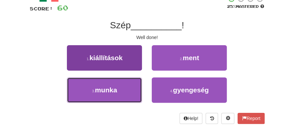
drag, startPoint x: 115, startPoint y: 94, endPoint x: 120, endPoint y: 93, distance: 5.0
click at [117, 94] on button "3 . munka" at bounding box center [104, 90] width 75 height 25
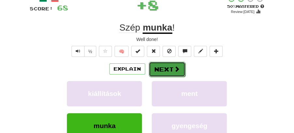
click at [173, 68] on button "Next" at bounding box center [167, 69] width 36 height 15
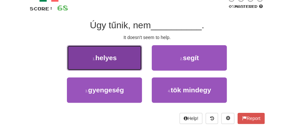
drag, startPoint x: 119, startPoint y: 62, endPoint x: 136, endPoint y: 65, distance: 16.9
click at [136, 65] on button "1 . helyes" at bounding box center [104, 57] width 75 height 25
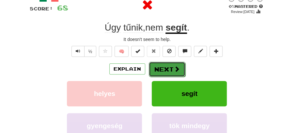
click at [152, 67] on button "Next" at bounding box center [167, 69] width 36 height 15
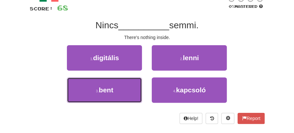
drag, startPoint x: 115, startPoint y: 90, endPoint x: 149, endPoint y: 77, distance: 36.9
click at [118, 88] on button "3 . bent" at bounding box center [104, 90] width 75 height 25
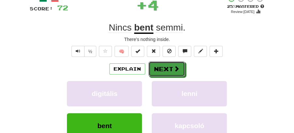
click at [162, 70] on button "Next" at bounding box center [166, 69] width 36 height 15
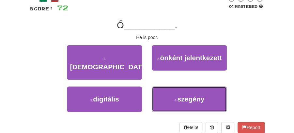
drag, startPoint x: 194, startPoint y: 87, endPoint x: 192, endPoint y: 78, distance: 9.3
click at [195, 95] on span "szegény" at bounding box center [190, 98] width 27 height 7
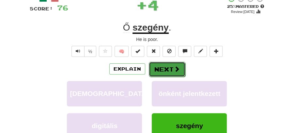
click at [178, 68] on span at bounding box center [177, 69] width 6 height 6
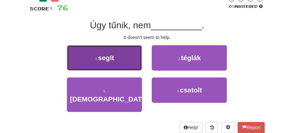
drag, startPoint x: 94, startPoint y: 63, endPoint x: 112, endPoint y: 63, distance: 18.2
click at [112, 63] on button "1 . segít" at bounding box center [104, 57] width 75 height 25
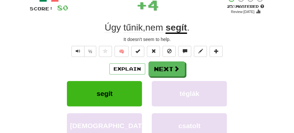
click at [167, 65] on button "Next" at bounding box center [166, 69] width 36 height 15
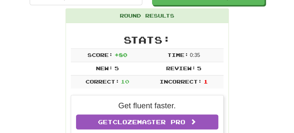
drag, startPoint x: 175, startPoint y: 10, endPoint x: 177, endPoint y: 5, distance: 5.0
click at [175, 9] on div "Round Results" at bounding box center [147, 16] width 162 height 14
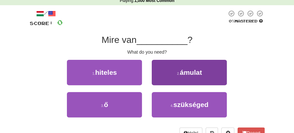
scroll to position [29, 0]
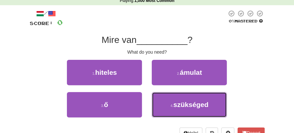
drag, startPoint x: 182, startPoint y: 109, endPoint x: 167, endPoint y: 92, distance: 22.9
click at [183, 107] on button "4 . szükséged" at bounding box center [188, 104] width 75 height 25
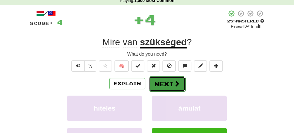
click at [158, 78] on button "Next" at bounding box center [167, 84] width 36 height 15
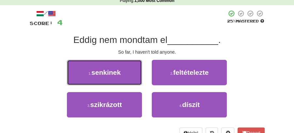
drag, startPoint x: 112, startPoint y: 73, endPoint x: 130, endPoint y: 76, distance: 18.1
click at [119, 74] on span "senkinek" at bounding box center [105, 72] width 29 height 7
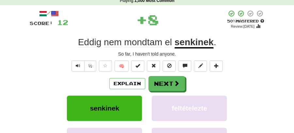
click at [170, 83] on button "Next" at bounding box center [166, 83] width 36 height 15
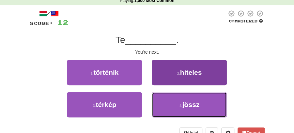
drag, startPoint x: 177, startPoint y: 105, endPoint x: 178, endPoint y: 96, distance: 9.2
click at [178, 102] on button "4 . jössz" at bounding box center [188, 104] width 75 height 25
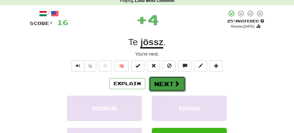
click at [174, 85] on span at bounding box center [177, 84] width 6 height 6
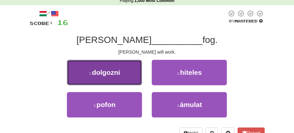
click at [126, 78] on button "1 . dolgozni" at bounding box center [104, 72] width 75 height 25
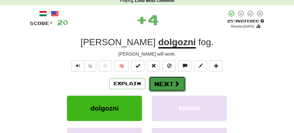
click at [162, 78] on button "Next" at bounding box center [167, 84] width 36 height 15
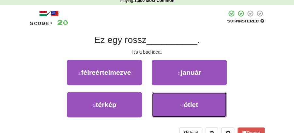
drag, startPoint x: 190, startPoint y: 109, endPoint x: 175, endPoint y: 94, distance: 21.0
click at [189, 106] on button "4 . ötlet" at bounding box center [188, 104] width 75 height 25
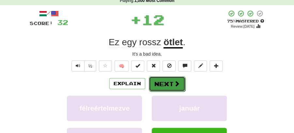
click at [161, 82] on button "Next" at bounding box center [167, 84] width 36 height 15
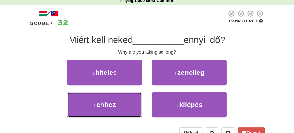
drag, startPoint x: 125, startPoint y: 109, endPoint x: 162, endPoint y: 93, distance: 40.7
click at [127, 108] on button "3 . ehhez" at bounding box center [104, 104] width 75 height 25
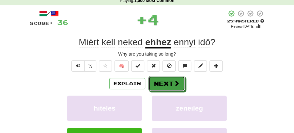
click at [183, 79] on button "Next" at bounding box center [166, 83] width 36 height 15
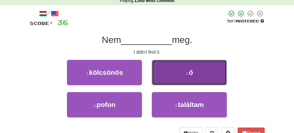
click at [173, 72] on button "2 . ő" at bounding box center [188, 72] width 75 height 25
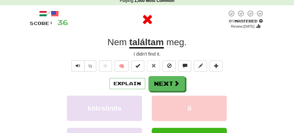
click at [157, 74] on div "/ Score: 36 0 % Mastered Review: [DATE] Nem találtam meg . I didn't find it. ½ …" at bounding box center [147, 102] width 235 height 185
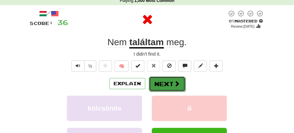
click at [166, 89] on button "Next" at bounding box center [167, 84] width 36 height 15
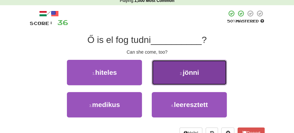
click at [183, 72] on span "jönni" at bounding box center [190, 72] width 16 height 7
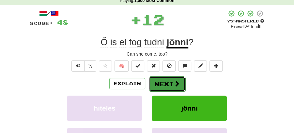
click at [174, 82] on span at bounding box center [177, 84] width 6 height 6
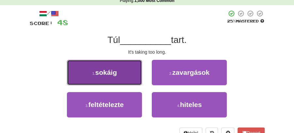
drag, startPoint x: 106, startPoint y: 76, endPoint x: 112, endPoint y: 76, distance: 6.5
click at [112, 76] on span "sokáig" at bounding box center [106, 72] width 22 height 7
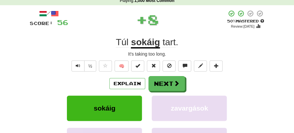
click at [157, 87] on button "Next" at bounding box center [166, 83] width 36 height 15
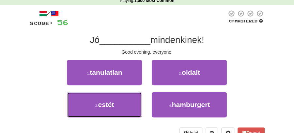
drag, startPoint x: 106, startPoint y: 110, endPoint x: 156, endPoint y: 94, distance: 52.7
click at [117, 108] on button "3 . estét" at bounding box center [104, 104] width 75 height 25
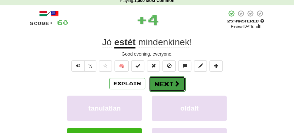
click at [163, 84] on button "Next" at bounding box center [167, 84] width 36 height 15
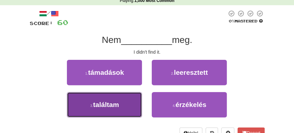
drag, startPoint x: 122, startPoint y: 106, endPoint x: 144, endPoint y: 93, distance: 25.3
click at [123, 106] on button "3 . találtam" at bounding box center [104, 104] width 75 height 25
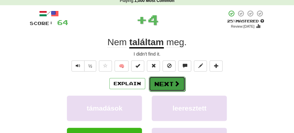
click at [152, 83] on button "Next" at bounding box center [167, 84] width 36 height 15
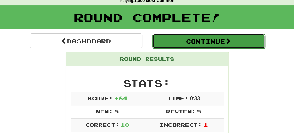
click at [212, 42] on button "Continue" at bounding box center [208, 41] width 112 height 15
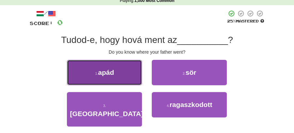
click at [138, 78] on button "1 . apád" at bounding box center [104, 72] width 75 height 25
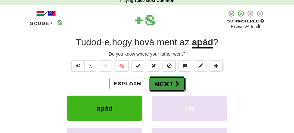
click at [160, 84] on button "Next" at bounding box center [167, 84] width 36 height 15
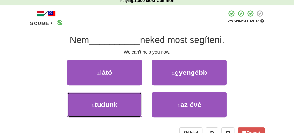
drag, startPoint x: 119, startPoint y: 103, endPoint x: 136, endPoint y: 94, distance: 18.4
click at [127, 99] on button "3 . tudunk" at bounding box center [104, 104] width 75 height 25
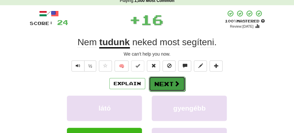
click at [157, 79] on button "Next" at bounding box center [167, 84] width 36 height 15
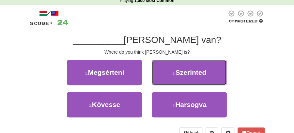
drag, startPoint x: 173, startPoint y: 69, endPoint x: 179, endPoint y: 74, distance: 7.6
click at [174, 69] on button "2 . Szerinted" at bounding box center [188, 72] width 75 height 25
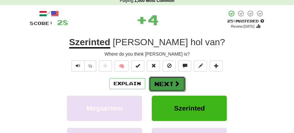
click at [180, 86] on button "Next" at bounding box center [167, 84] width 36 height 15
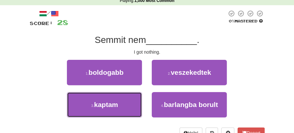
drag, startPoint x: 133, startPoint y: 105, endPoint x: 159, endPoint y: 91, distance: 29.7
click at [137, 102] on button "3 . kaptam" at bounding box center [104, 104] width 75 height 25
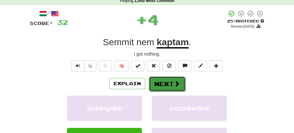
click at [162, 85] on button "Next" at bounding box center [167, 84] width 36 height 15
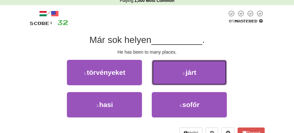
drag, startPoint x: 181, startPoint y: 71, endPoint x: 172, endPoint y: 75, distance: 10.2
click at [180, 72] on button "2 . járt" at bounding box center [188, 72] width 75 height 25
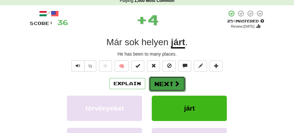
click at [161, 81] on button "Next" at bounding box center [167, 84] width 36 height 15
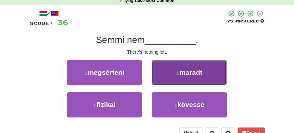
drag, startPoint x: 172, startPoint y: 71, endPoint x: 167, endPoint y: 74, distance: 5.7
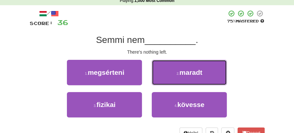
click at [172, 71] on button "2 . maradt" at bounding box center [188, 72] width 75 height 25
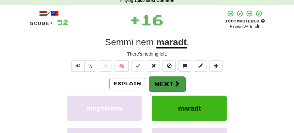
click at [160, 80] on button "Next" at bounding box center [167, 84] width 36 height 15
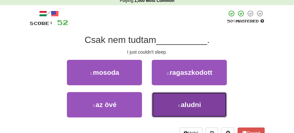
drag, startPoint x: 180, startPoint y: 107, endPoint x: 170, endPoint y: 91, distance: 18.9
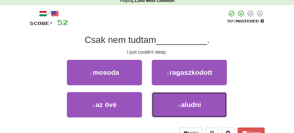
click at [180, 107] on small "4 ." at bounding box center [179, 106] width 3 height 4
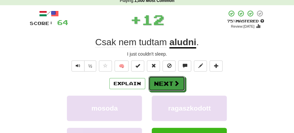
click at [167, 83] on button "Next" at bounding box center [166, 83] width 36 height 15
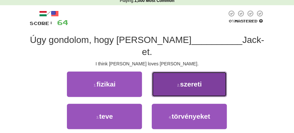
click at [180, 83] on small "2 ." at bounding box center [178, 85] width 3 height 4
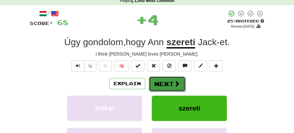
click at [157, 81] on button "Next" at bounding box center [167, 84] width 36 height 15
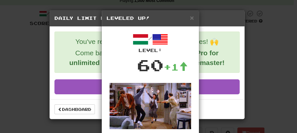
drag, startPoint x: 84, startPoint y: 108, endPoint x: 198, endPoint y: 42, distance: 132.4
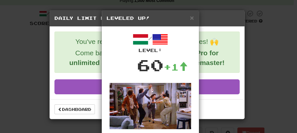
click at [89, 107] on div "× Leveled Up! / Level: 60 +1 Tell the world! Share Post Close" at bounding box center [148, 66] width 297 height 133
